Goal: Browse casually

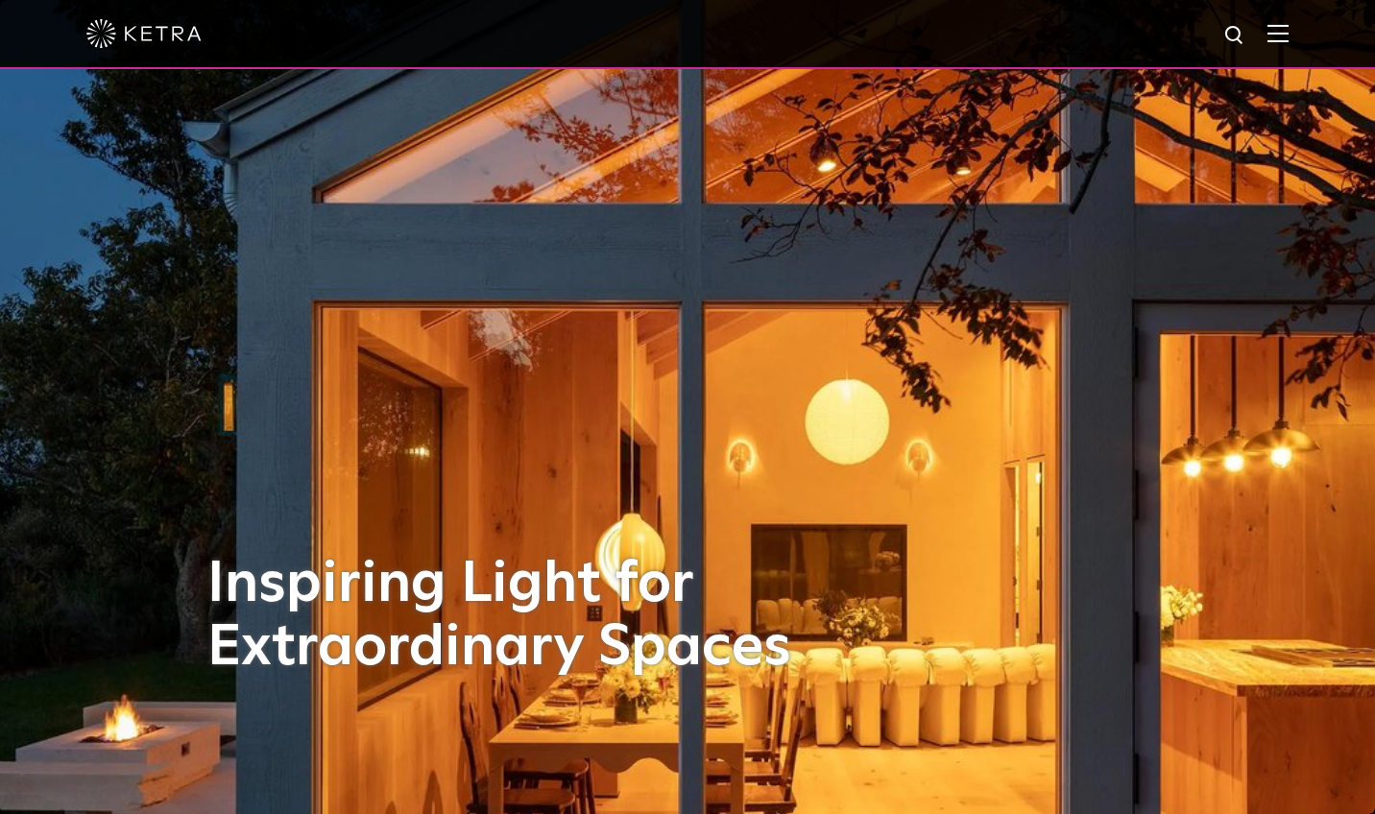
scroll to position [33, 0]
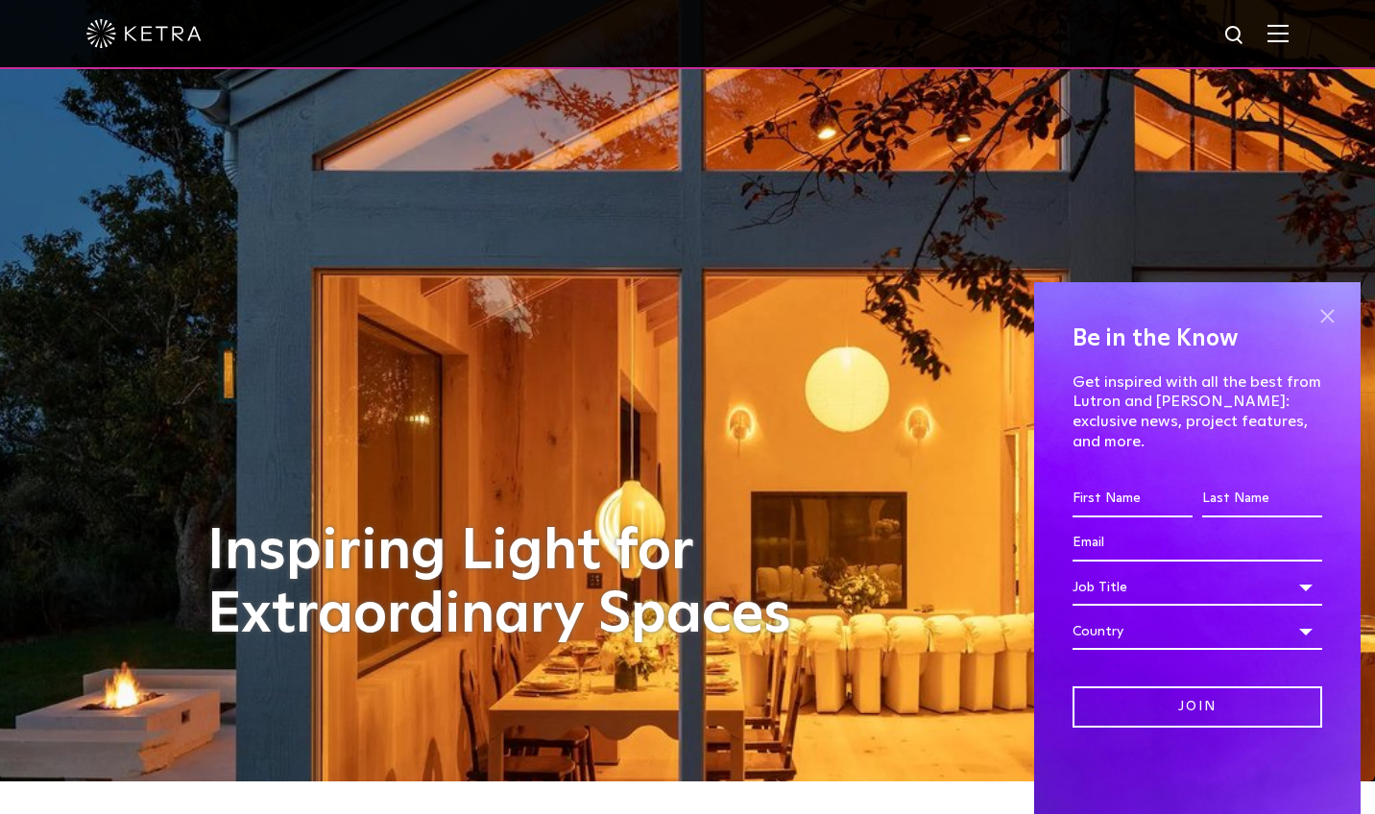
click at [1329, 330] on span at bounding box center [1326, 315] width 29 height 29
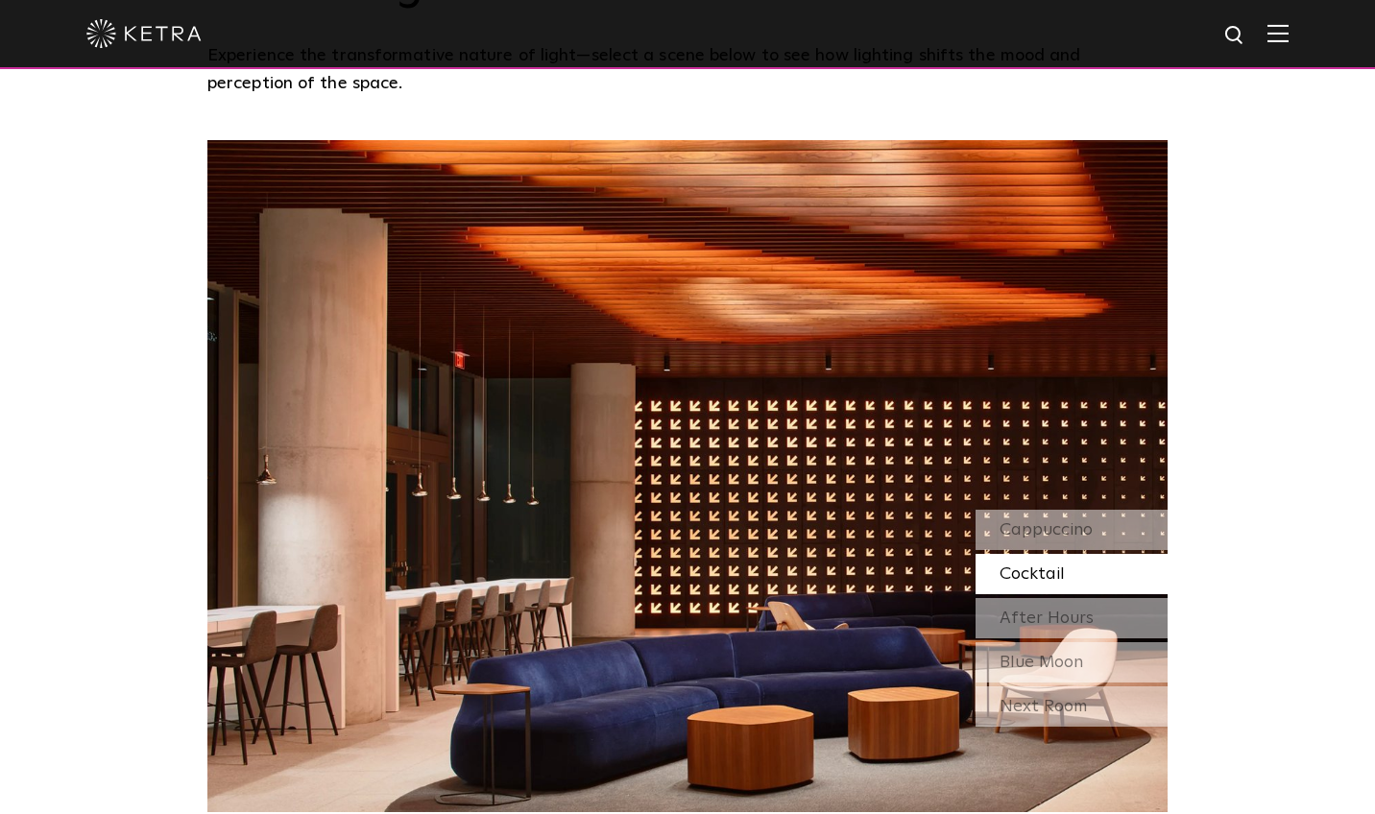
scroll to position [1672, 0]
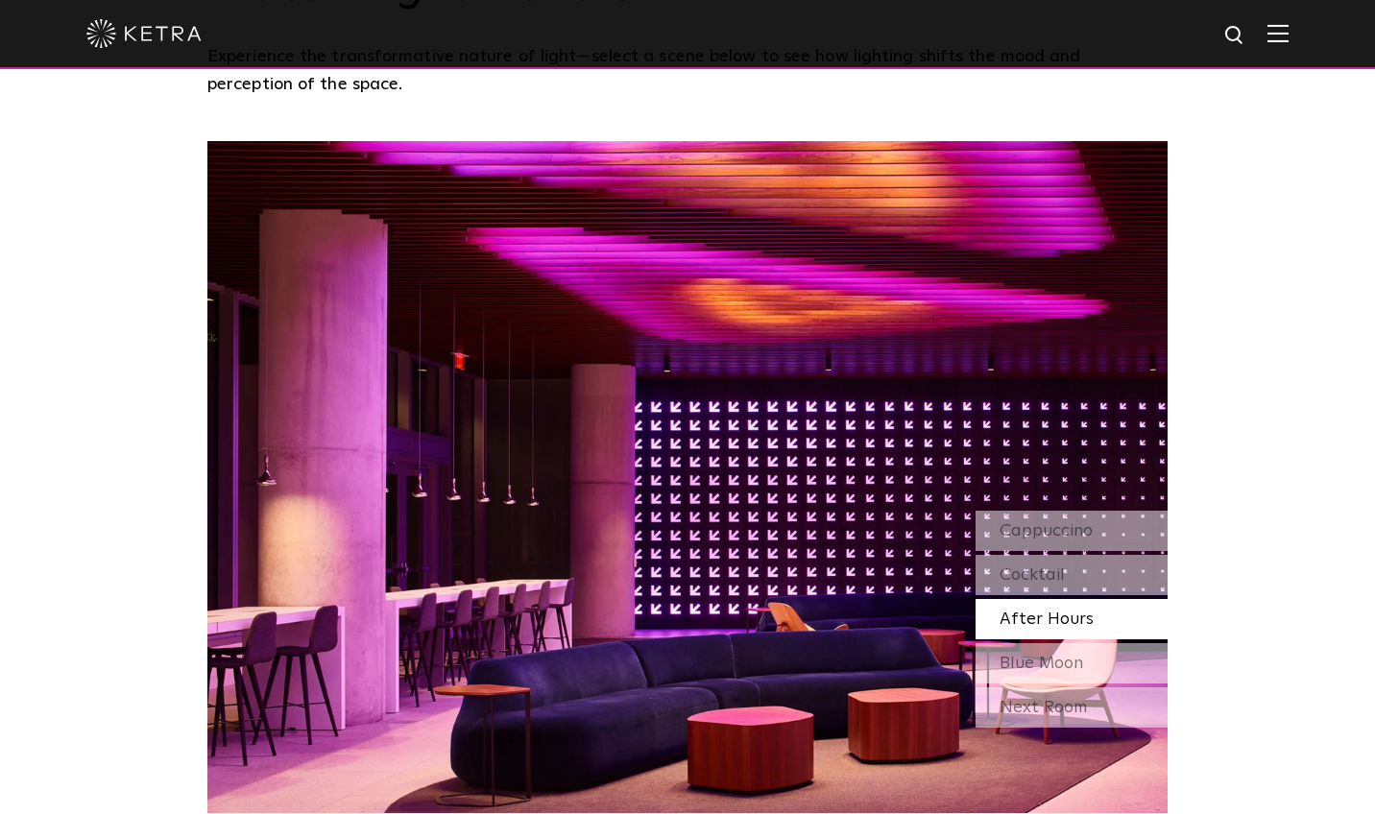
click at [1021, 611] on span "After Hours" at bounding box center [1046, 619] width 94 height 17
click at [1021, 655] on span "Blue Moon" at bounding box center [1041, 663] width 84 height 17
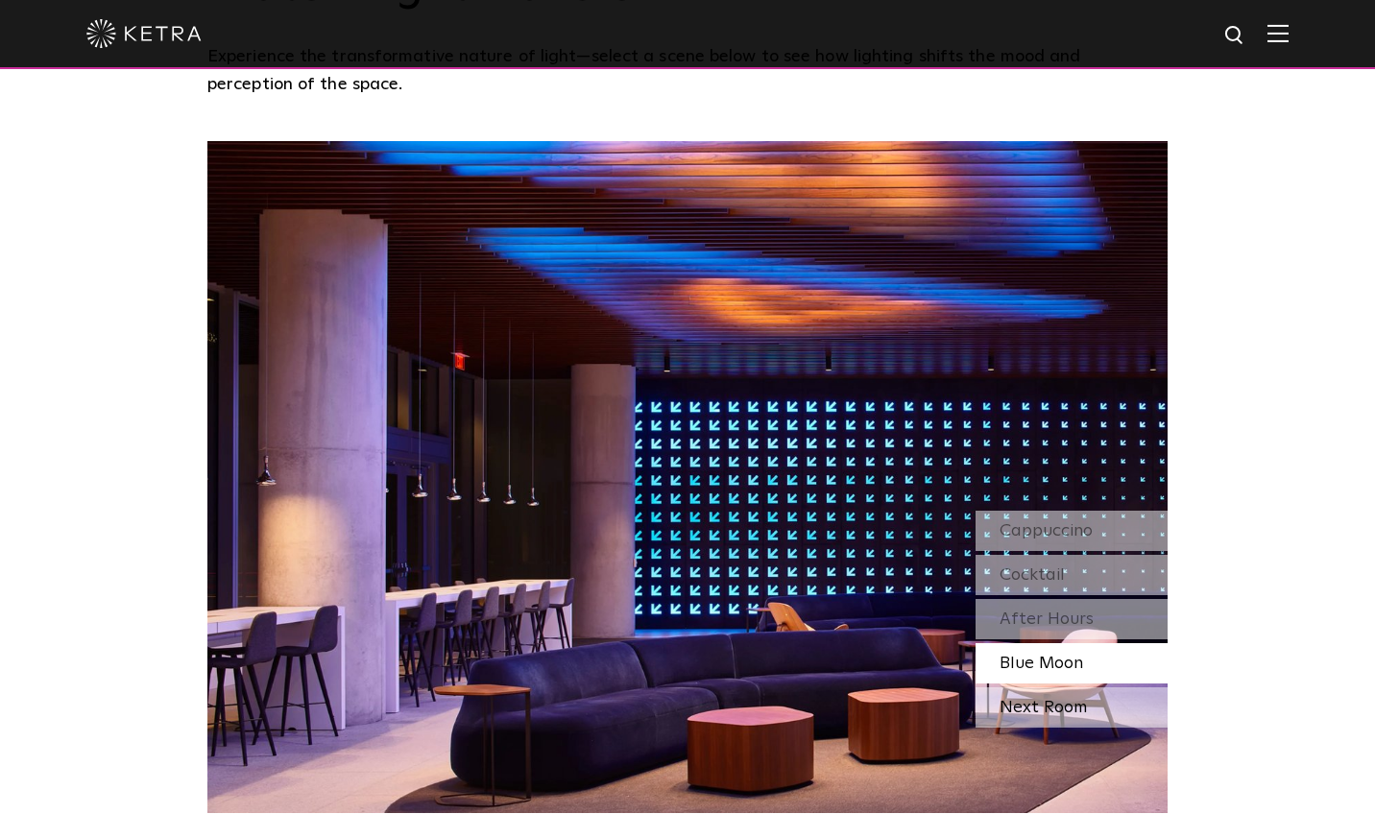
click at [1022, 687] on div "Next Room" at bounding box center [1071, 707] width 192 height 40
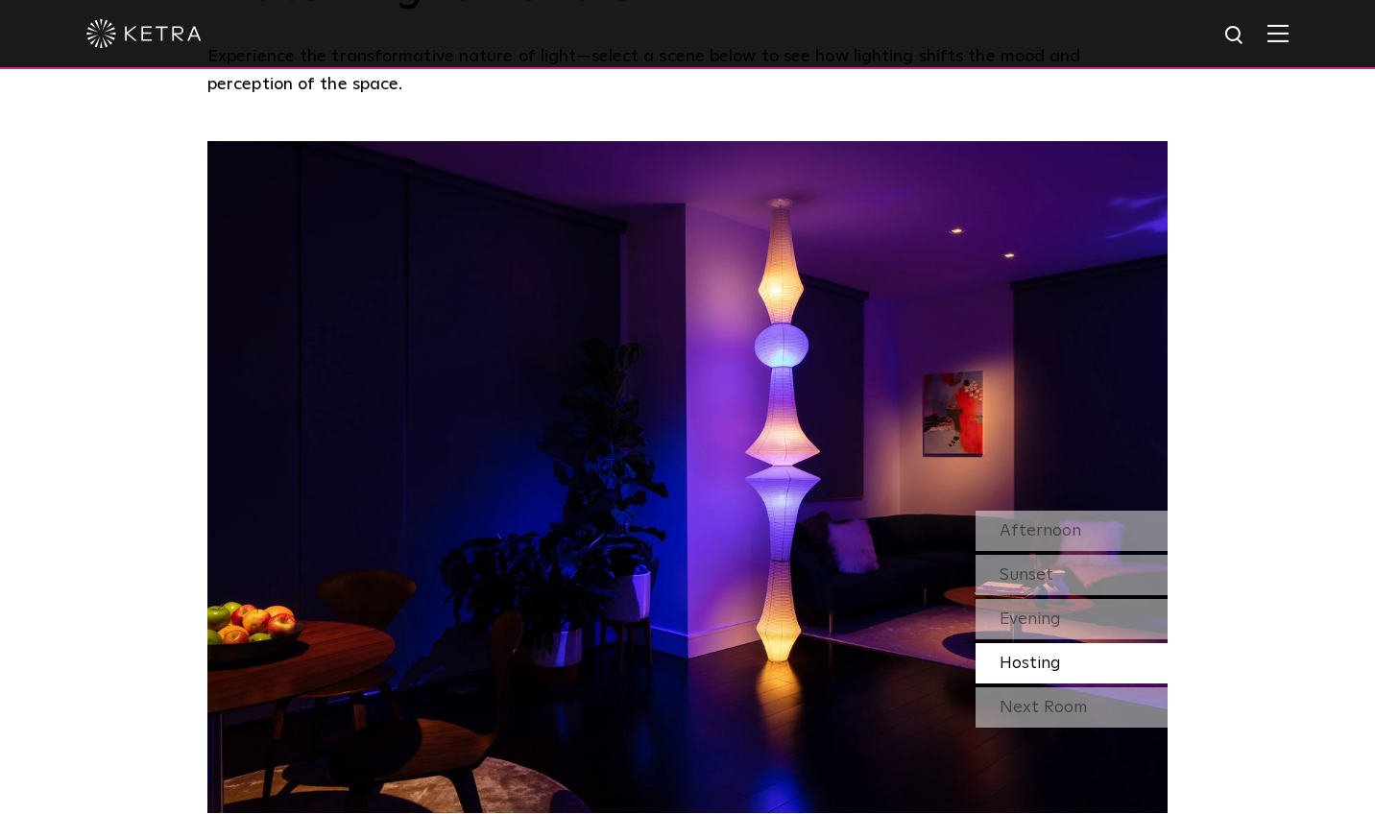
click at [1022, 687] on div "Next Room" at bounding box center [1071, 707] width 192 height 40
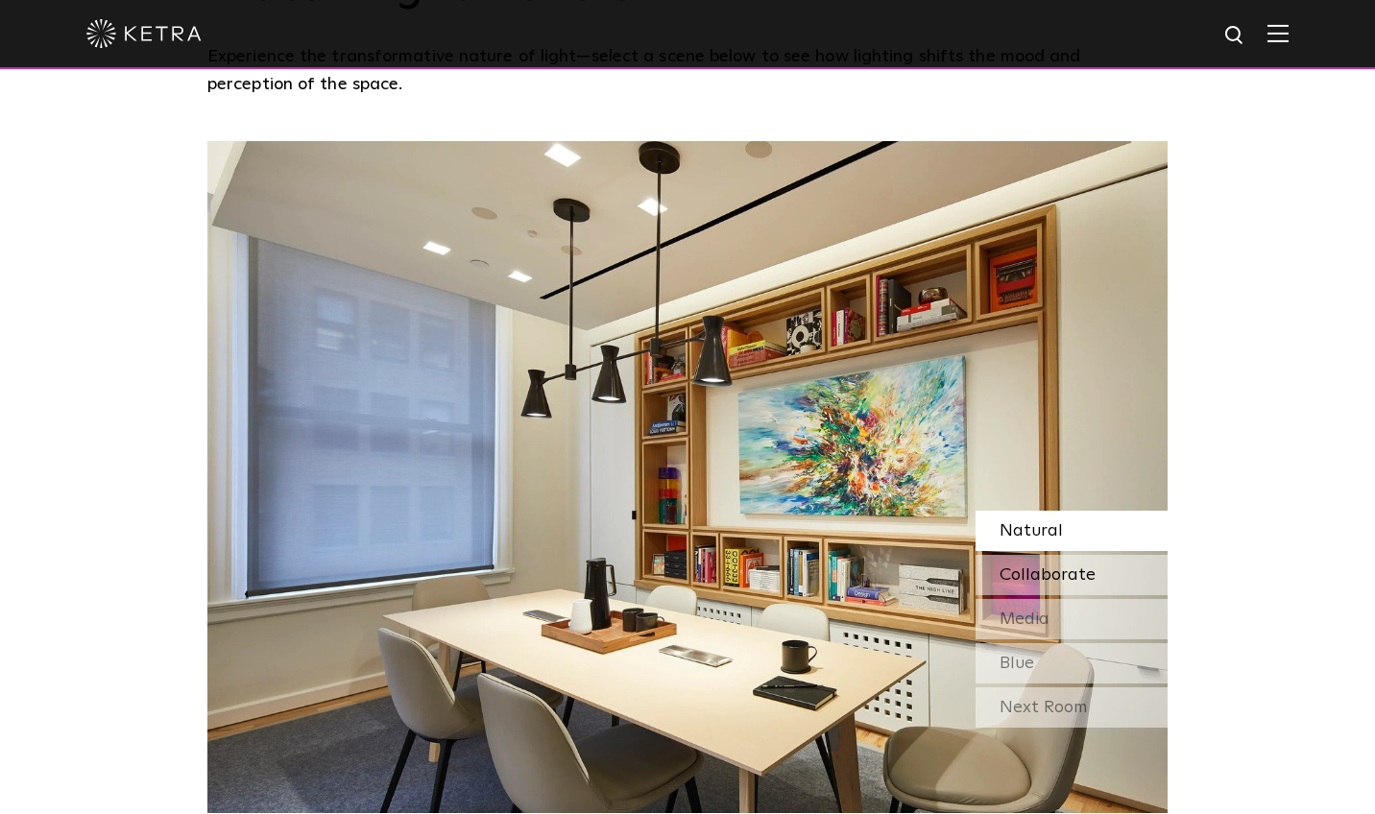
click at [1033, 566] on span "Collaborate" at bounding box center [1047, 574] width 96 height 17
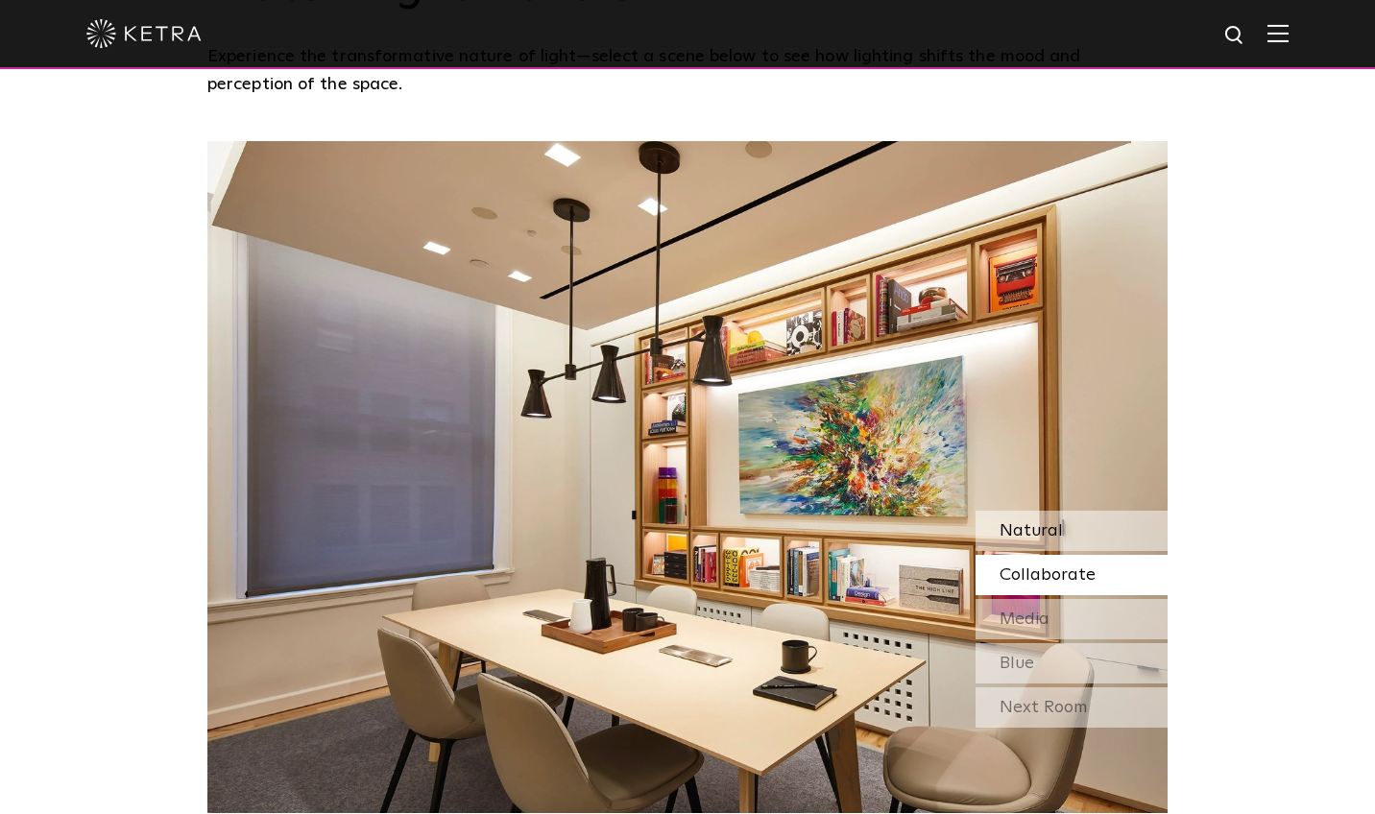
click at [1024, 511] on div "Natural" at bounding box center [1071, 531] width 192 height 40
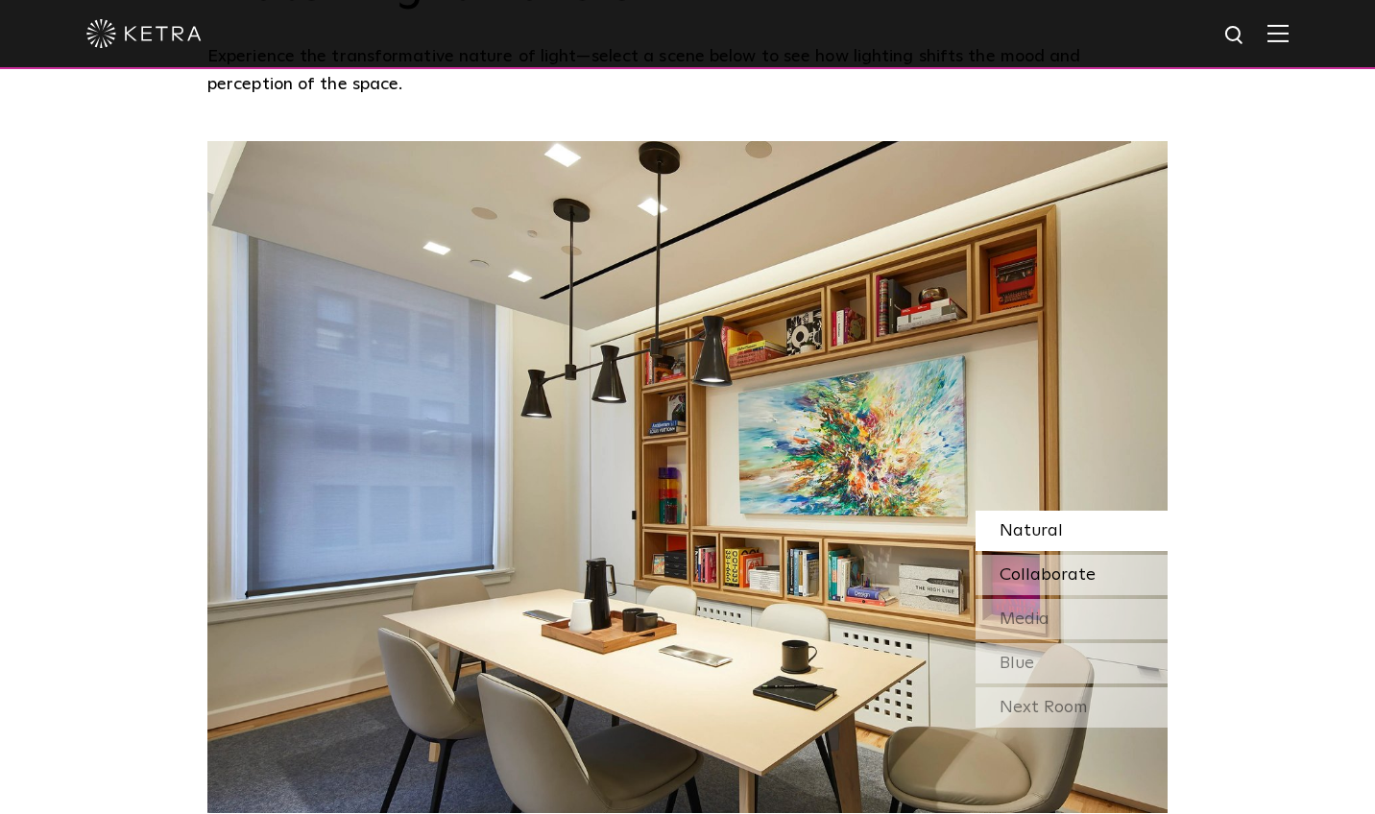
click at [1024, 566] on span "Collaborate" at bounding box center [1047, 574] width 96 height 17
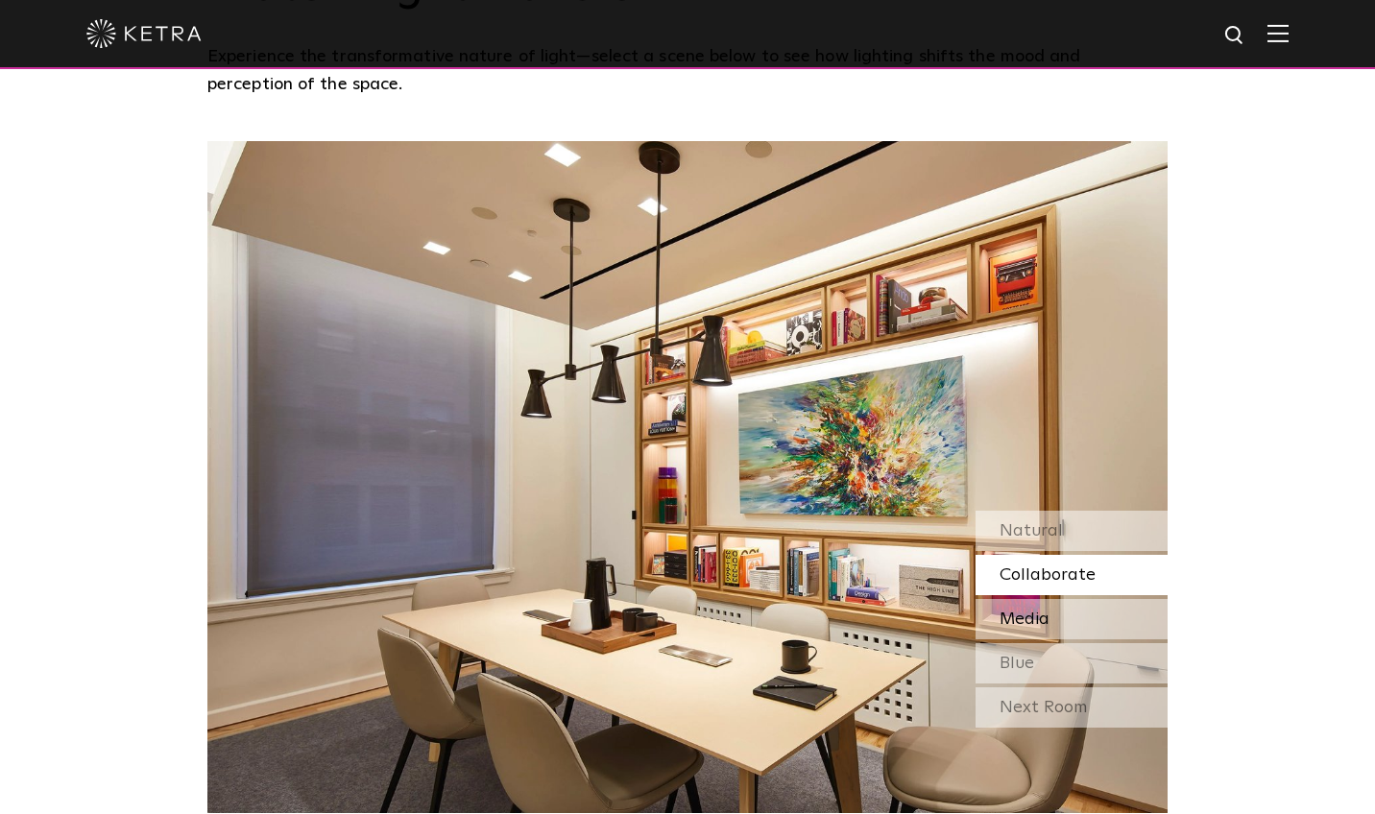
click at [1022, 611] on span "Media" at bounding box center [1024, 619] width 50 height 17
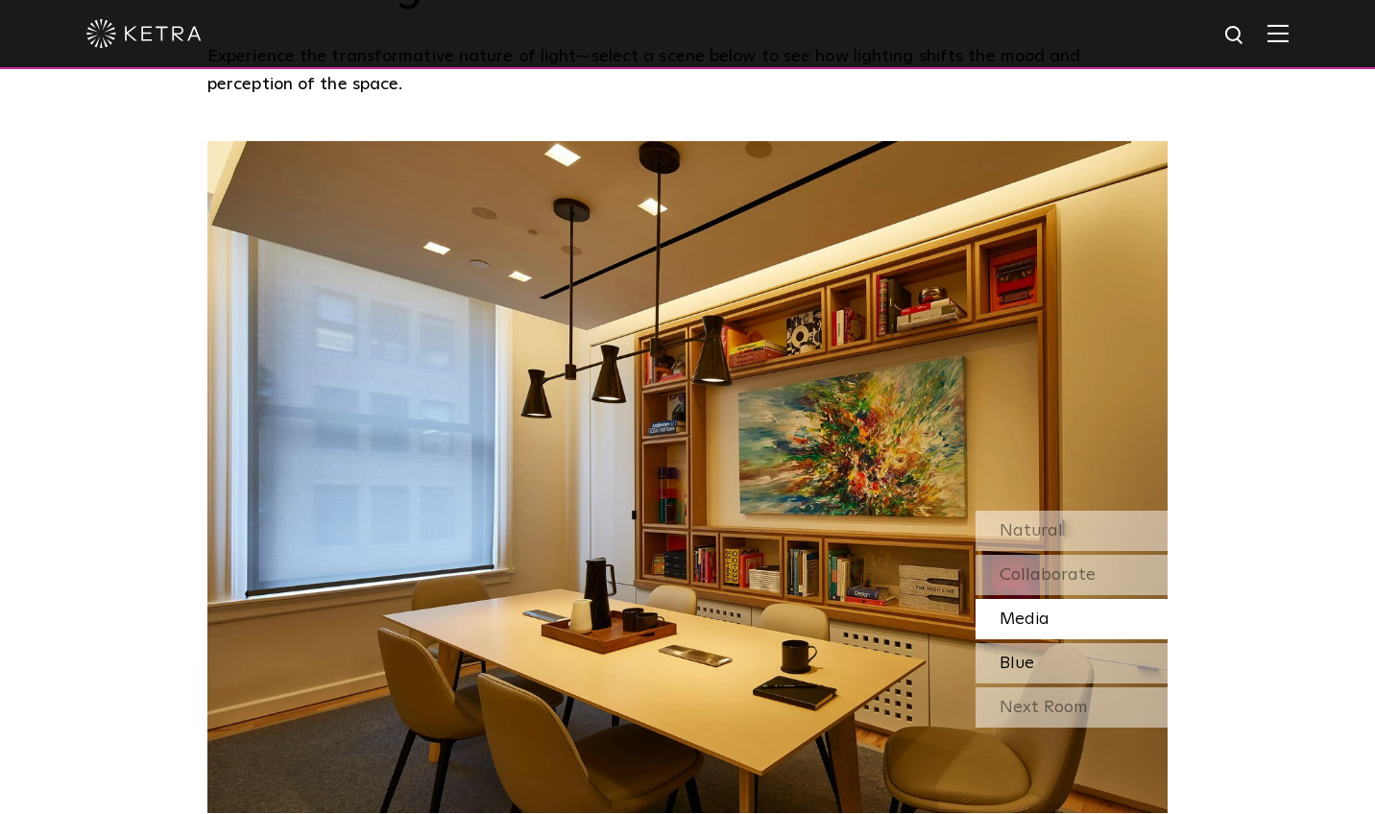
click at [1016, 655] on span "Blue" at bounding box center [1016, 663] width 35 height 17
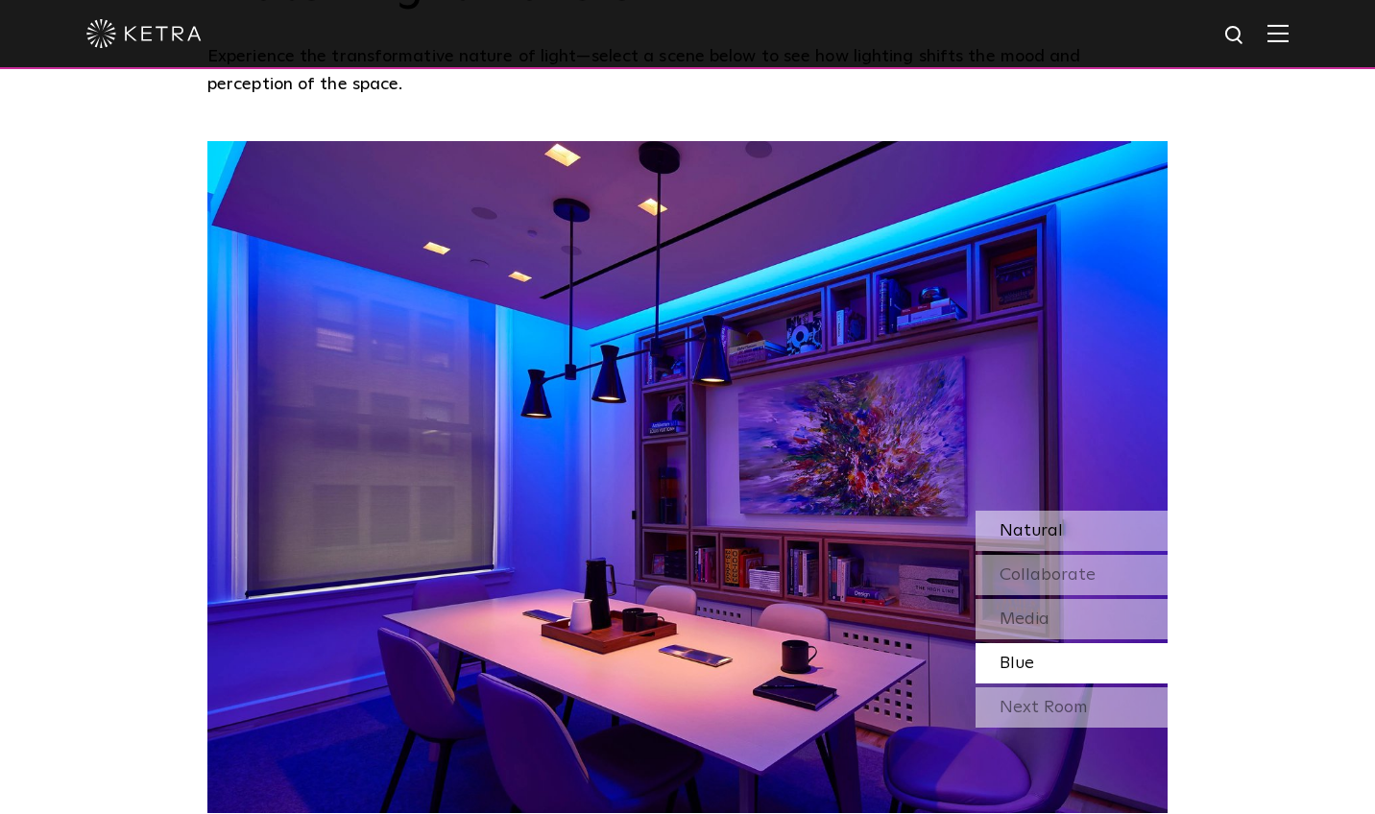
click at [1017, 522] on span "Natural" at bounding box center [1030, 530] width 63 height 17
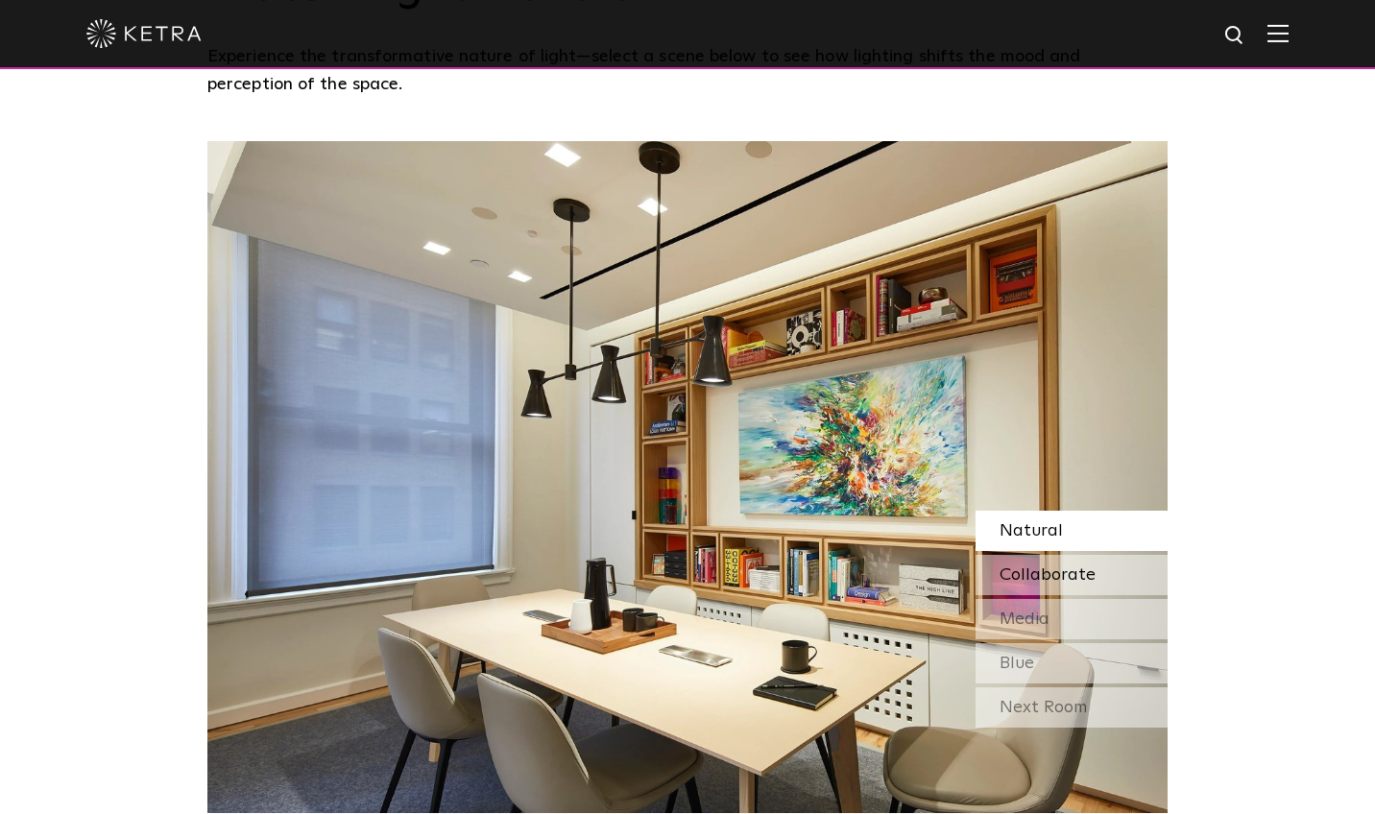
click at [1018, 566] on span "Collaborate" at bounding box center [1047, 574] width 96 height 17
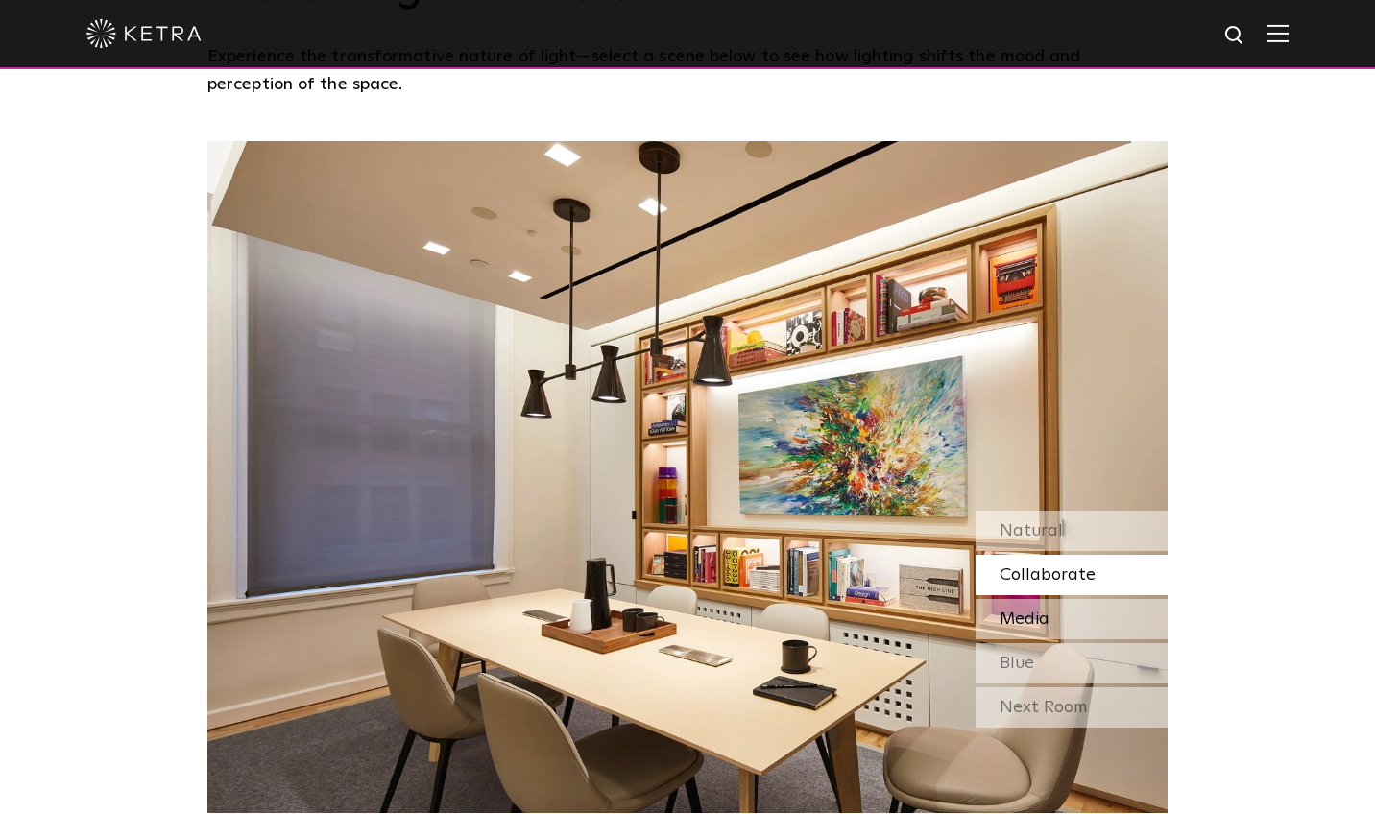
click at [1018, 611] on span "Media" at bounding box center [1024, 619] width 50 height 17
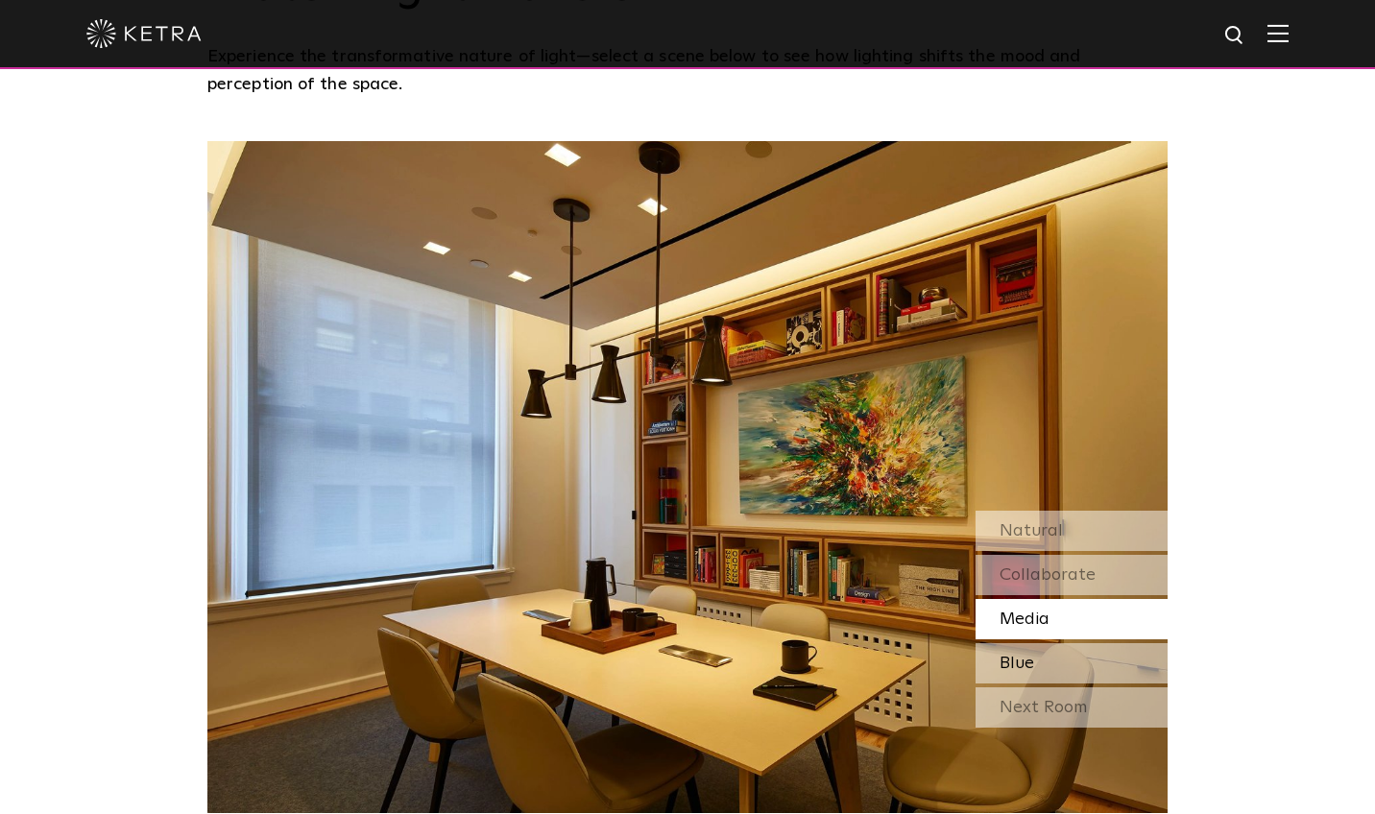
click at [1015, 655] on span "Blue" at bounding box center [1016, 663] width 35 height 17
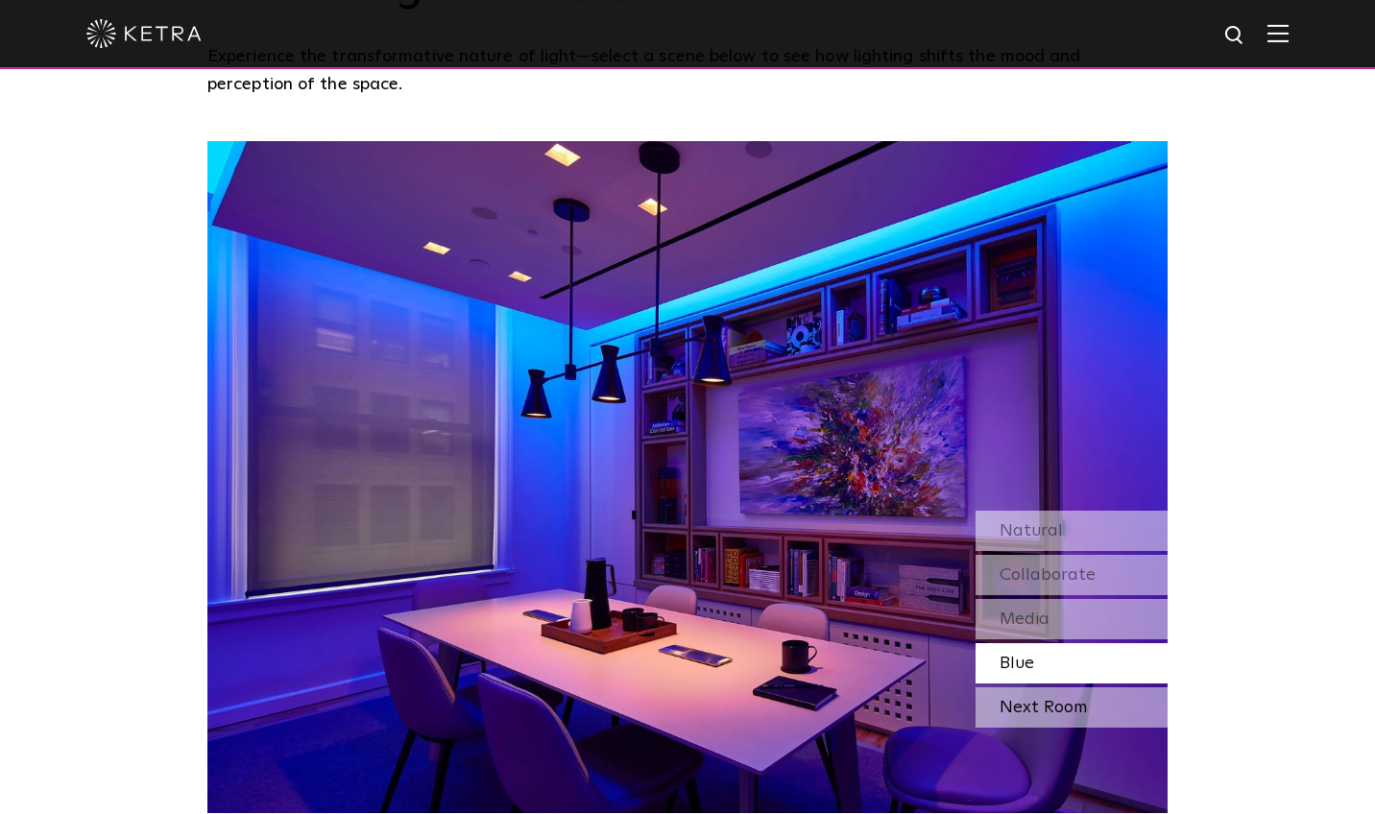
click at [1015, 687] on div "Next Room" at bounding box center [1071, 707] width 192 height 40
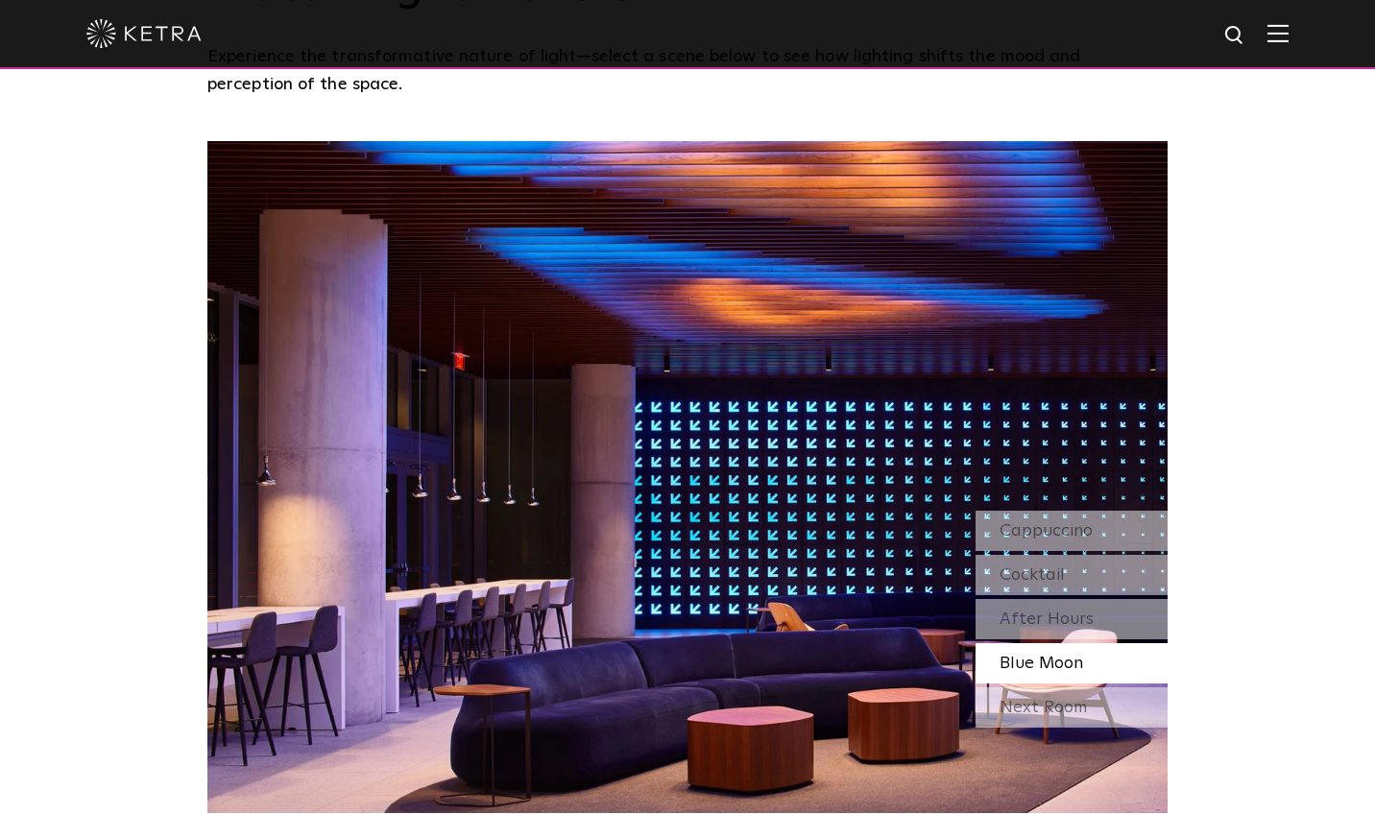
click at [1015, 687] on div "Next Room" at bounding box center [1071, 707] width 192 height 40
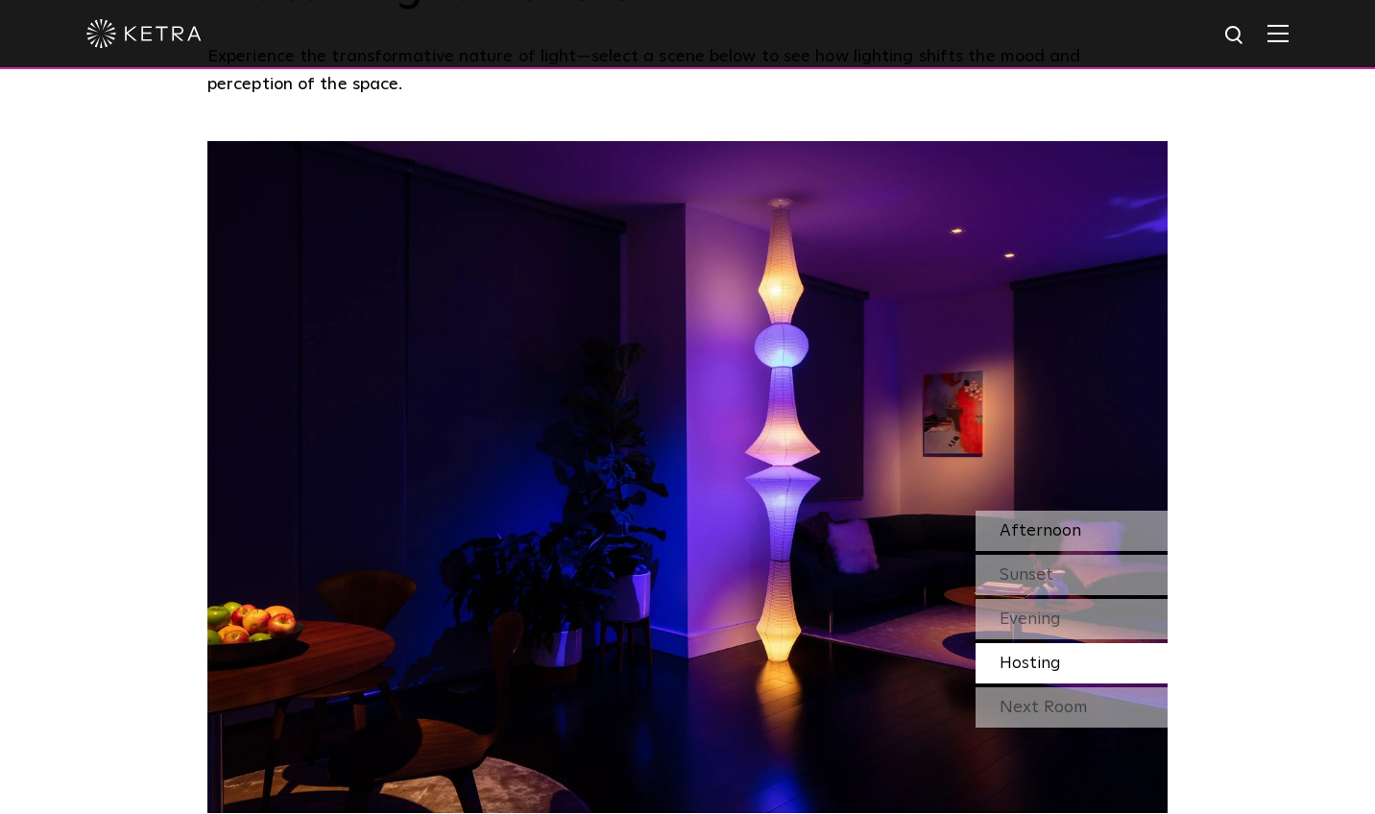
click at [1019, 522] on span "Afternoon" at bounding box center [1040, 530] width 82 height 17
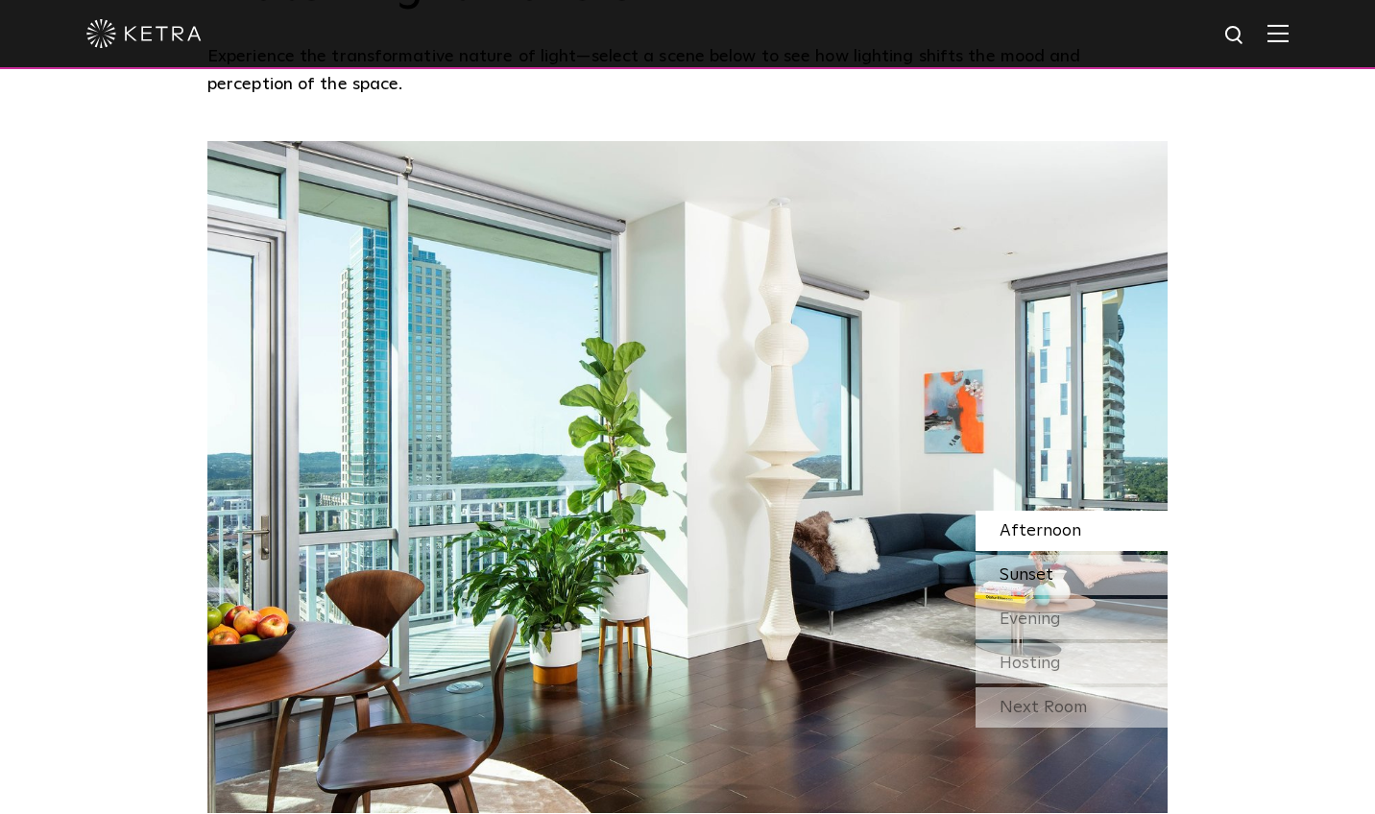
click at [1022, 566] on span "Sunset" at bounding box center [1026, 574] width 54 height 17
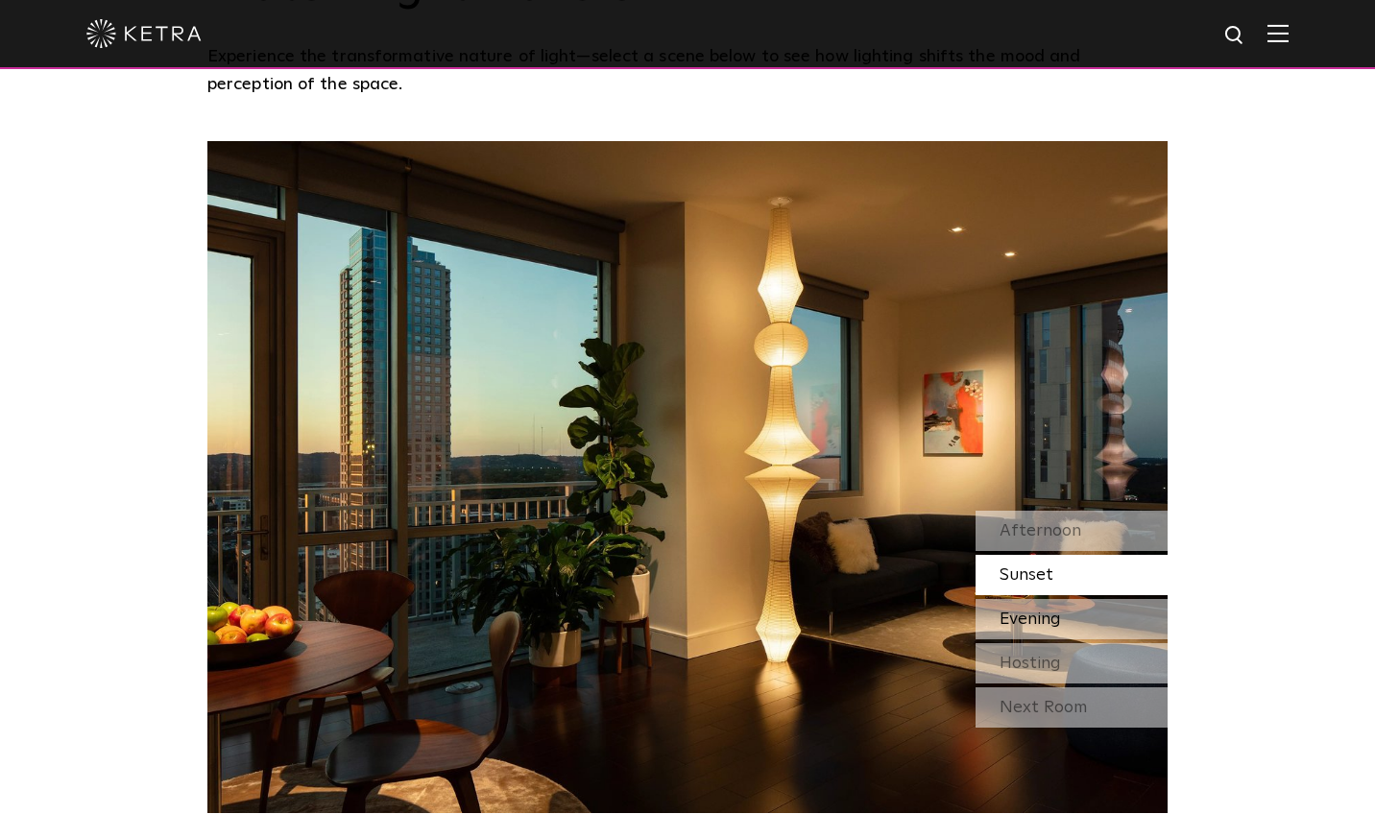
click at [1026, 611] on span "Evening" at bounding box center [1029, 619] width 61 height 17
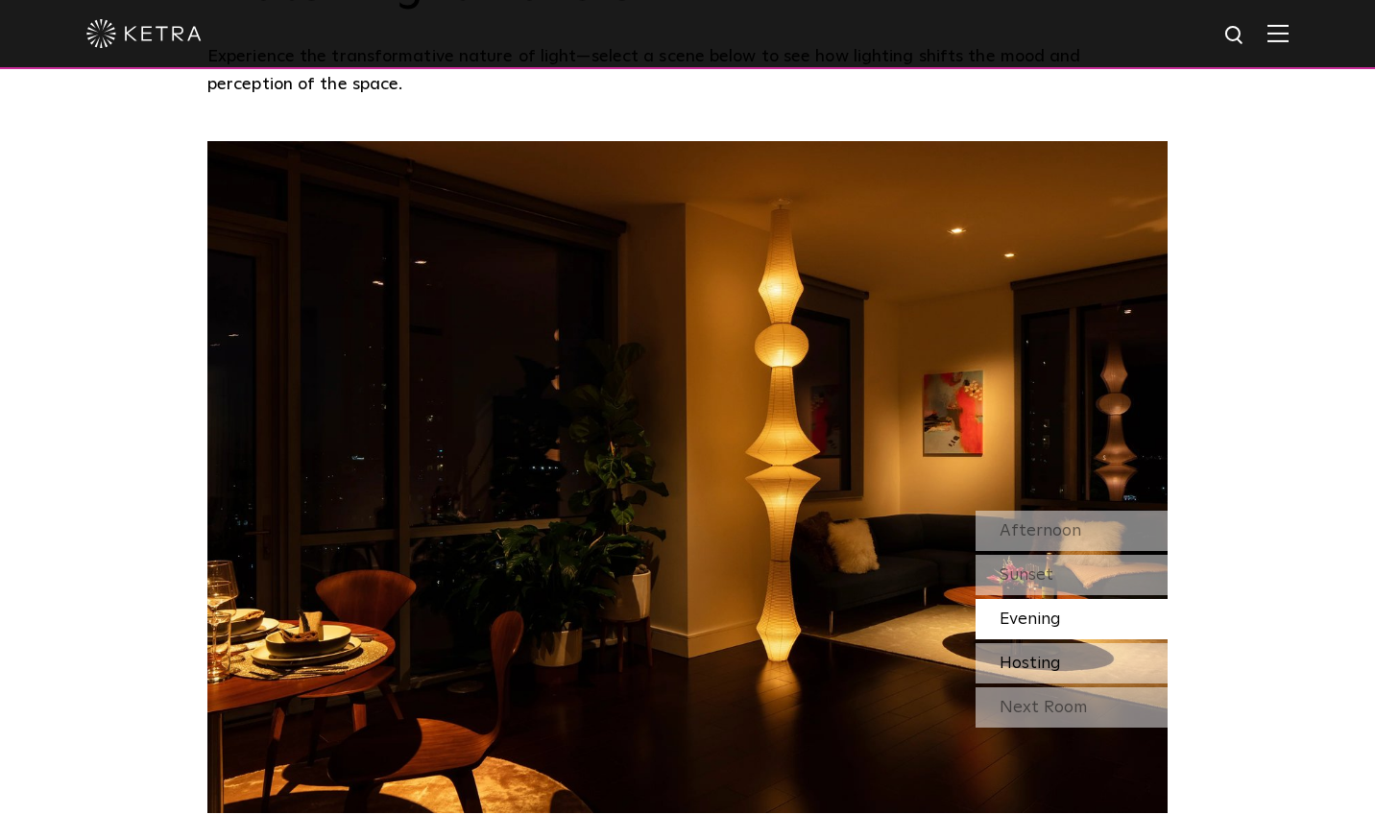
click at [1023, 655] on span "Hosting" at bounding box center [1029, 663] width 61 height 17
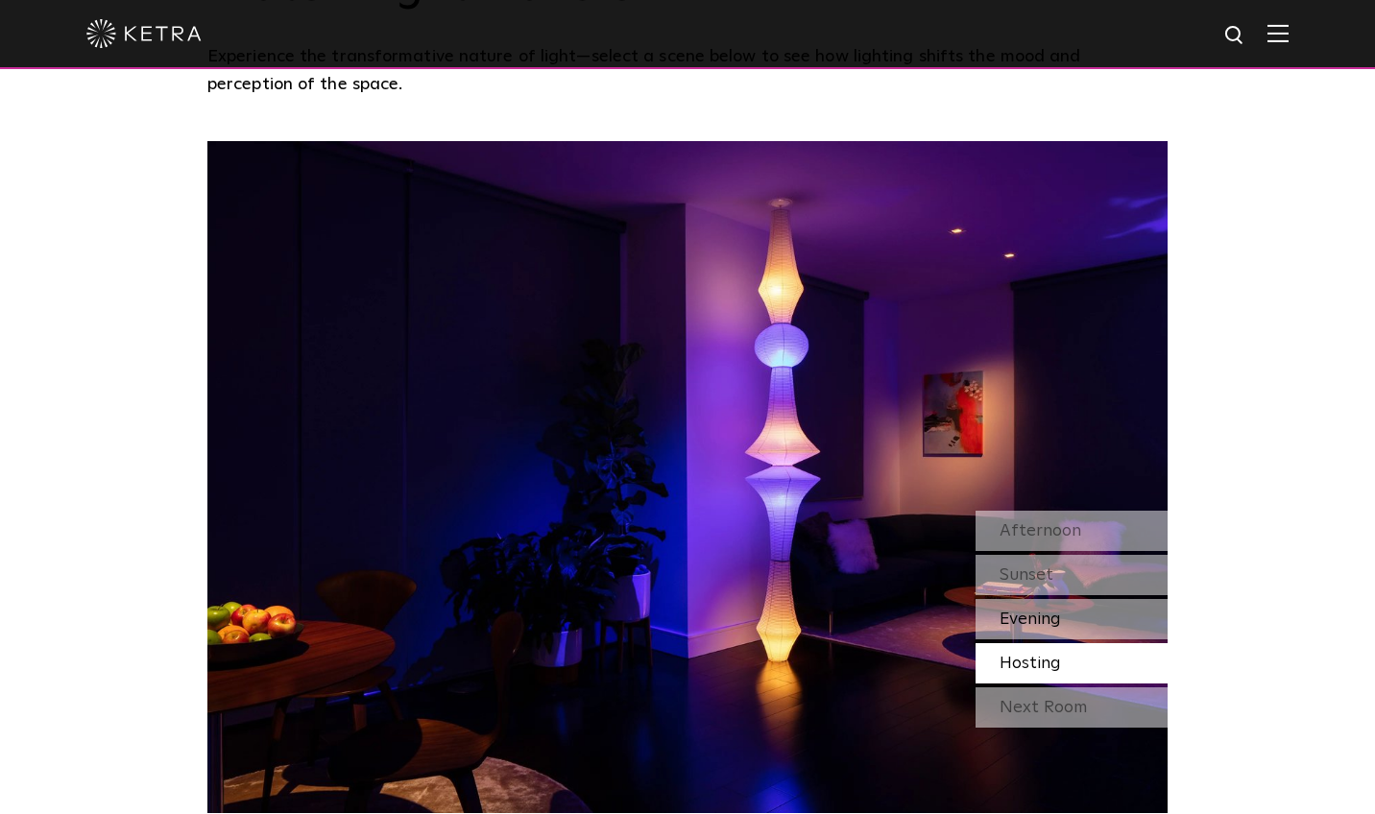
click at [1018, 599] on div "Evening" at bounding box center [1071, 619] width 192 height 40
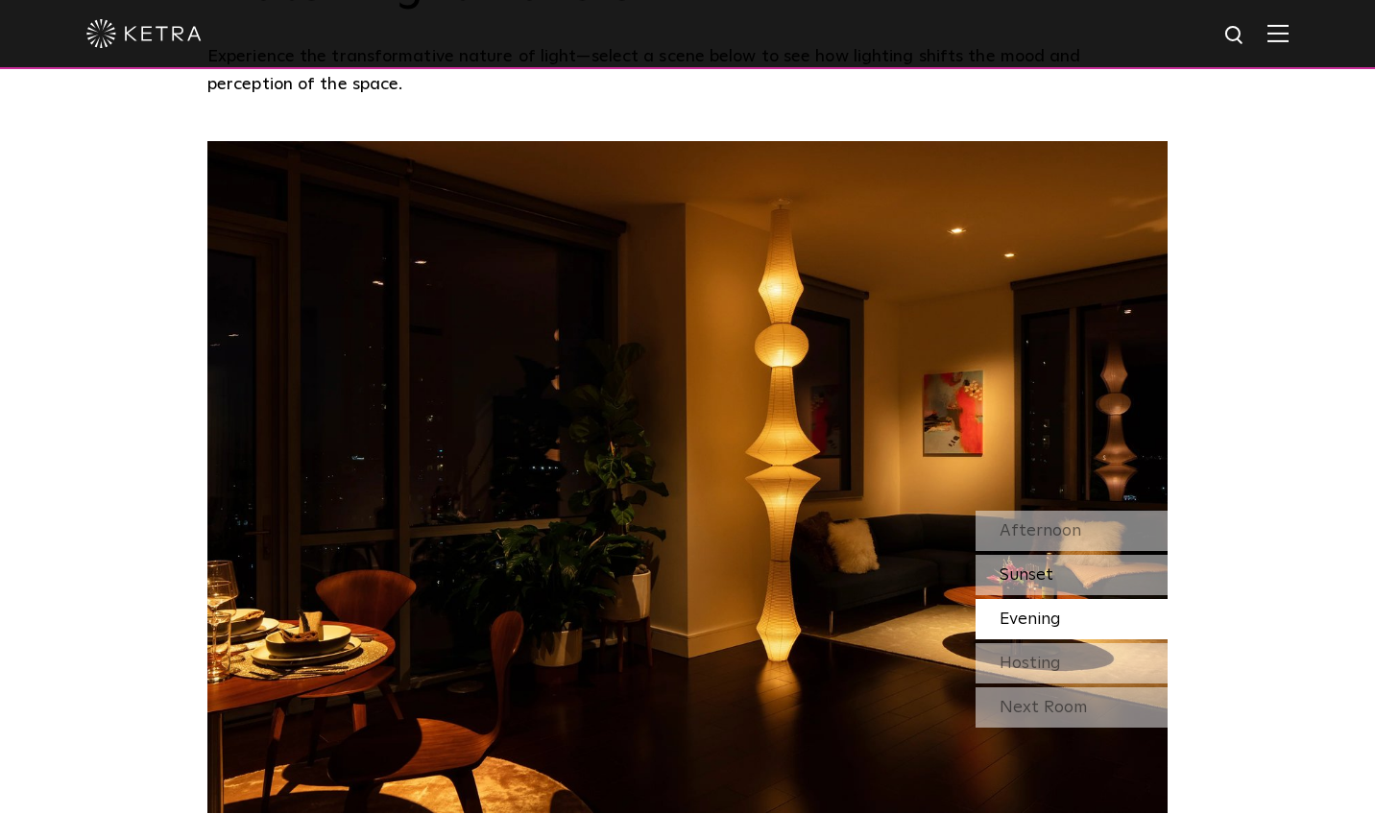
click at [1017, 566] on span "Sunset" at bounding box center [1026, 574] width 54 height 17
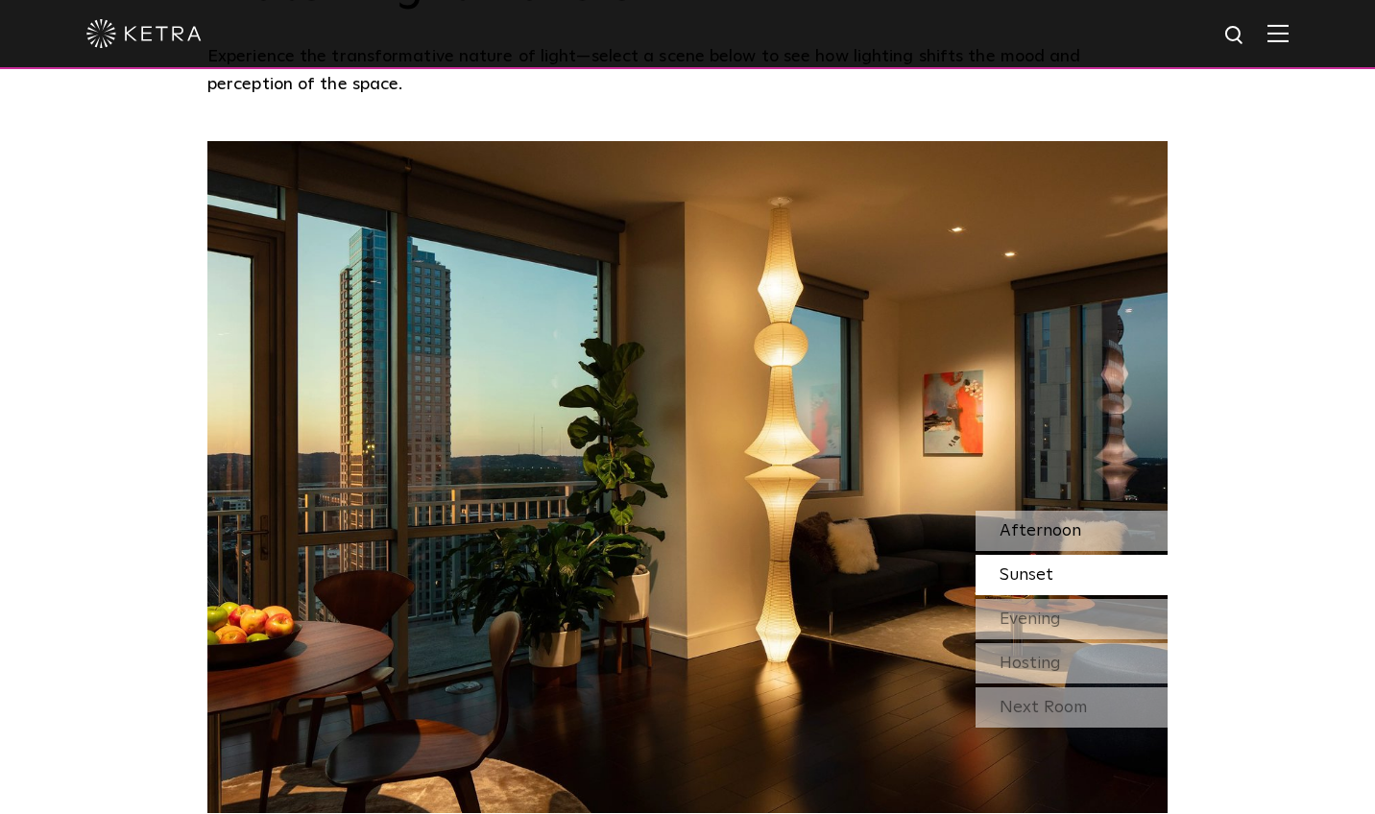
click at [1016, 522] on span "Afternoon" at bounding box center [1040, 530] width 82 height 17
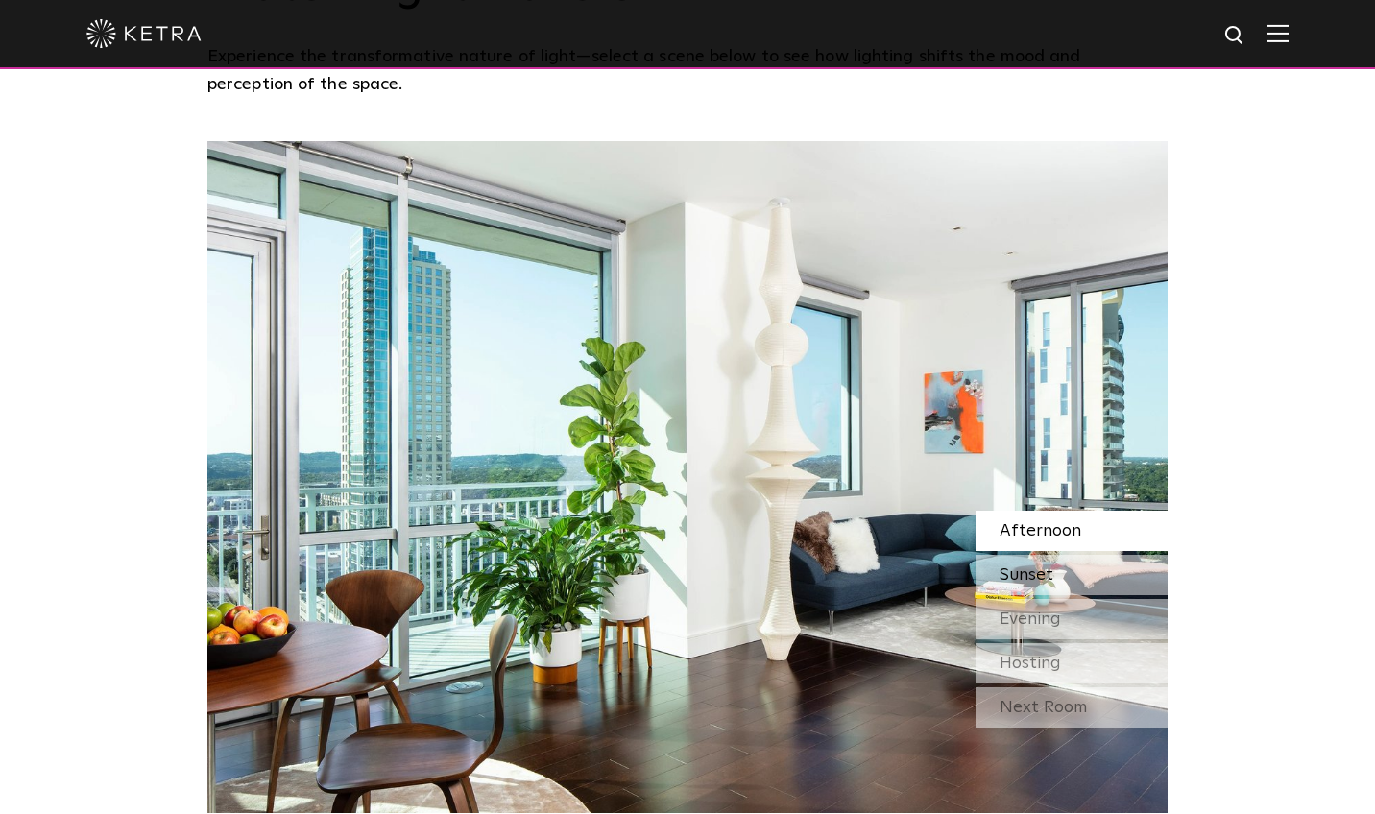
click at [1012, 566] on span "Sunset" at bounding box center [1026, 574] width 54 height 17
